Goal: Navigation & Orientation: Find specific page/section

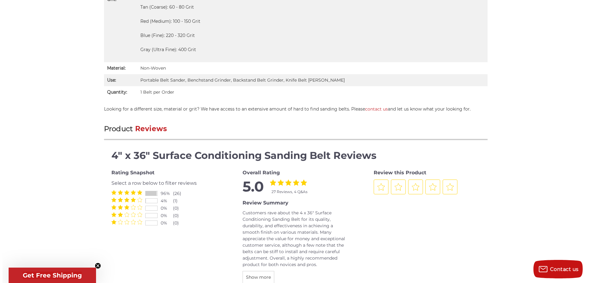
scroll to position [739, 0]
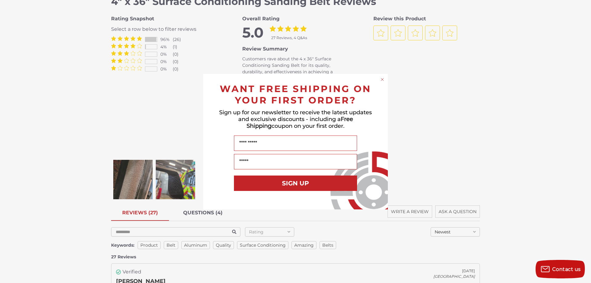
click at [170, 184] on div "Close dialog WANT FREE SHIPPING ON YOUR FIRST ORDER? Sign up for our newsletter…" at bounding box center [295, 141] width 591 height 283
drag, startPoint x: 382, startPoint y: 79, endPoint x: 372, endPoint y: 89, distance: 14.2
click at [382, 79] on icon "Close dialog" at bounding box center [382, 79] width 6 height 6
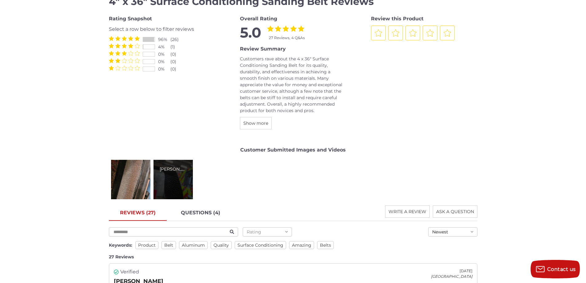
click at [182, 194] on div "[PERSON_NAME]" at bounding box center [173, 179] width 39 height 39
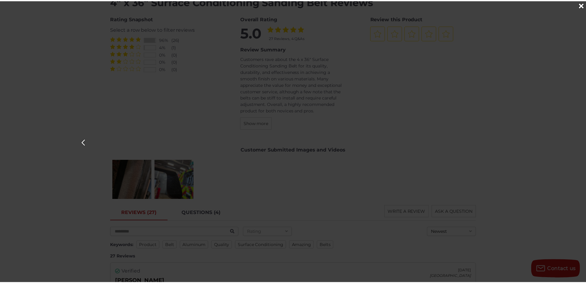
scroll to position [0, 591]
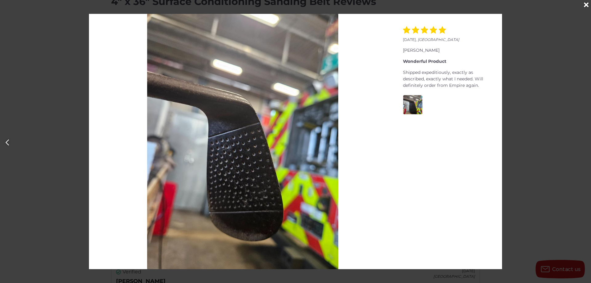
click at [533, 54] on div at bounding box center [295, 141] width 591 height 283
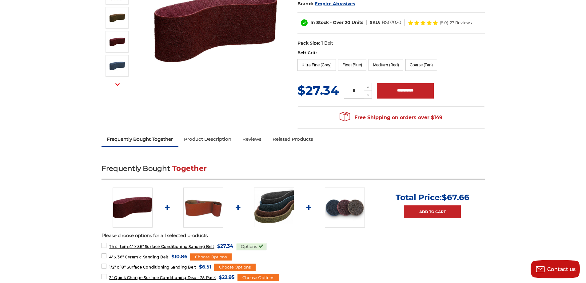
scroll to position [0, 0]
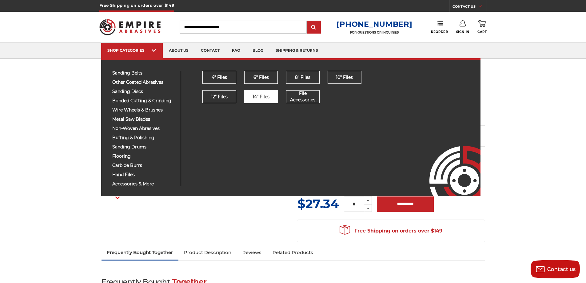
click at [262, 98] on span "14" Files" at bounding box center [261, 97] width 17 height 6
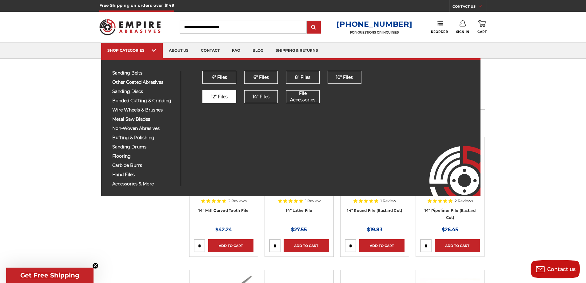
click at [223, 102] on link "12" Files" at bounding box center [220, 96] width 34 height 13
